Goal: Find specific page/section: Find specific page/section

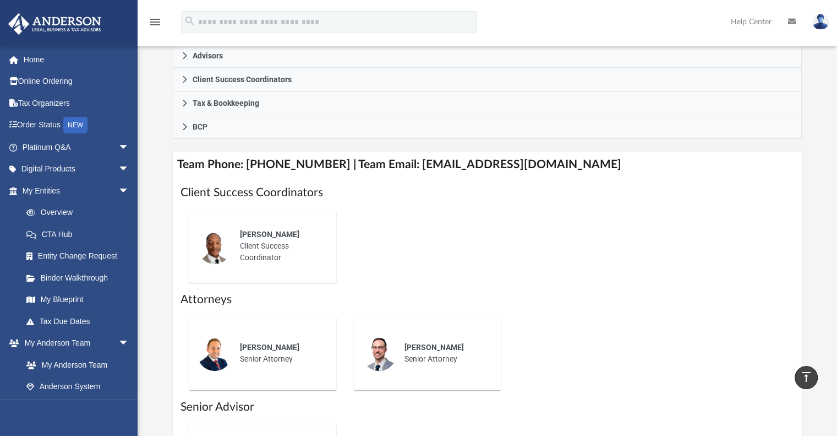
scroll to position [350, 0]
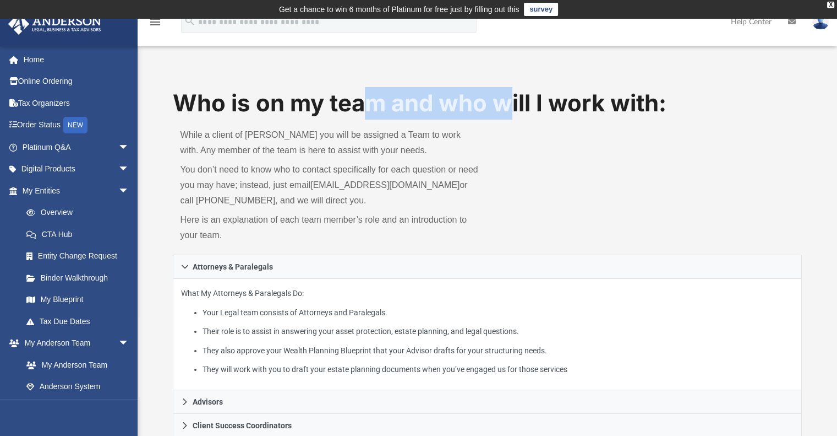
drag, startPoint x: 381, startPoint y: 100, endPoint x: 555, endPoint y: 98, distance: 174.0
click at [553, 98] on h1 "Who is on my team and who will I work with:" at bounding box center [488, 103] width 630 height 32
click at [557, 98] on h1 "Who is on my team and who will I work with:" at bounding box center [488, 103] width 630 height 32
